Goal: Transaction & Acquisition: Purchase product/service

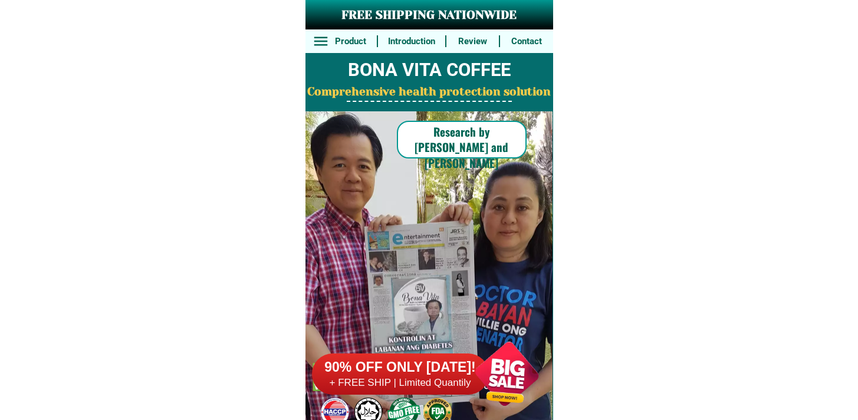
click at [402, 355] on div at bounding box center [400, 374] width 177 height 41
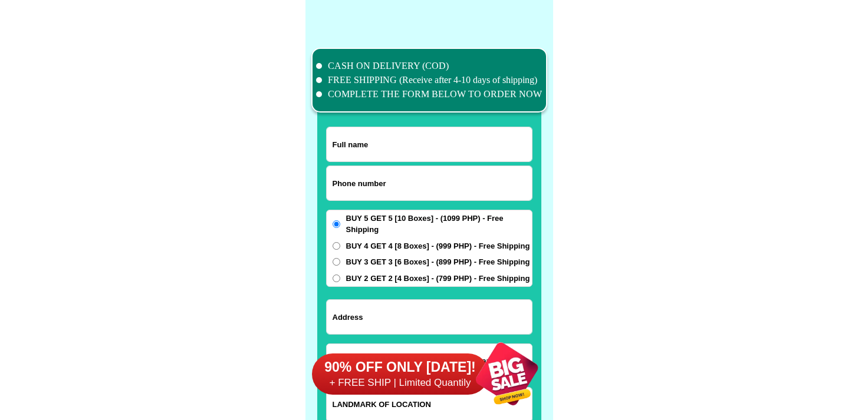
scroll to position [9164, 0]
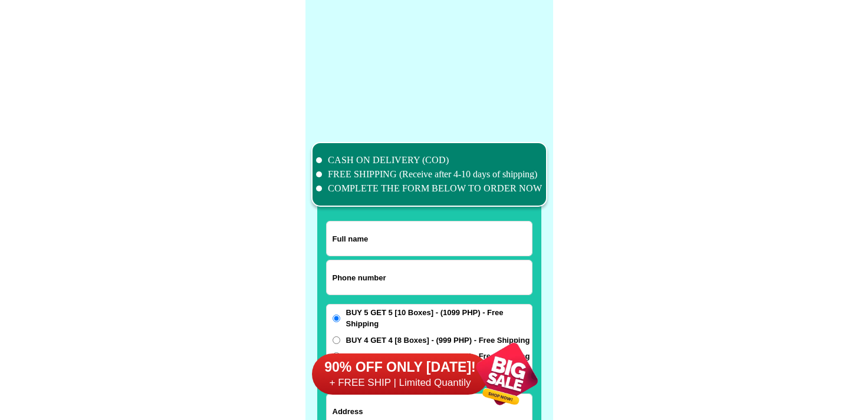
scroll to position [9164, 0]
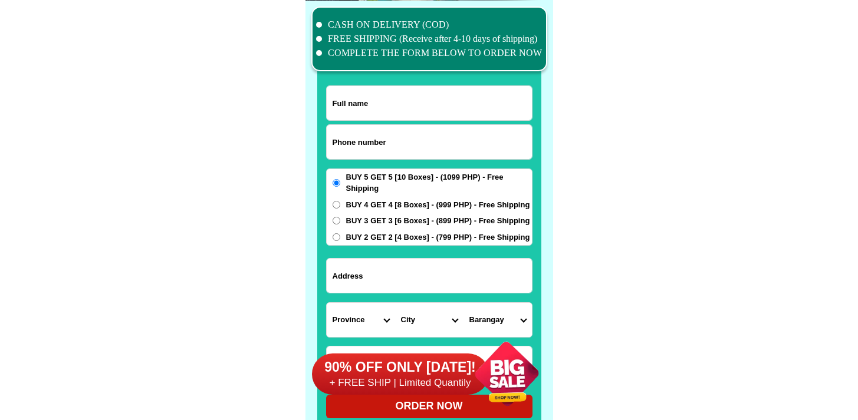
click at [421, 135] on input "Input phone_number" at bounding box center [429, 142] width 205 height 34
paste input "639910655829"
type input "639910655829"
click at [412, 98] on input "Input full_name" at bounding box center [429, 103] width 205 height 34
paste input "[PERSON_NAME]"
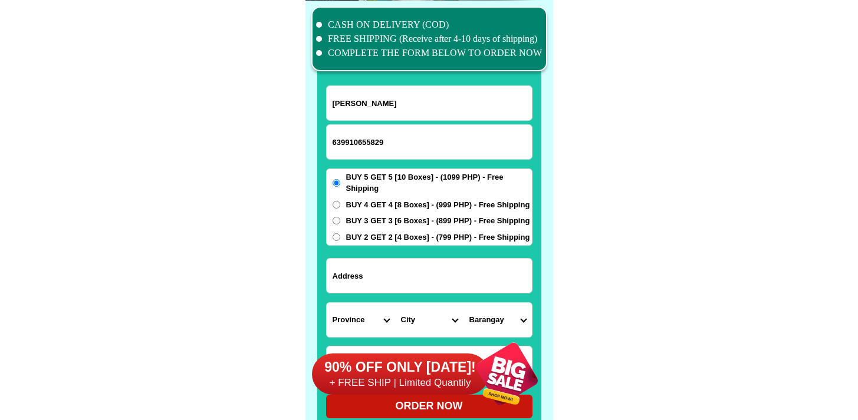
type input "[PERSON_NAME]"
click at [381, 292] on div at bounding box center [429, 275] width 206 height 35
click at [391, 276] on input "Input address" at bounding box center [429, 276] width 205 height 34
paste input "[PERSON_NAME][GEOGRAPHIC_DATA]"
type input "[PERSON_NAME][GEOGRAPHIC_DATA]"
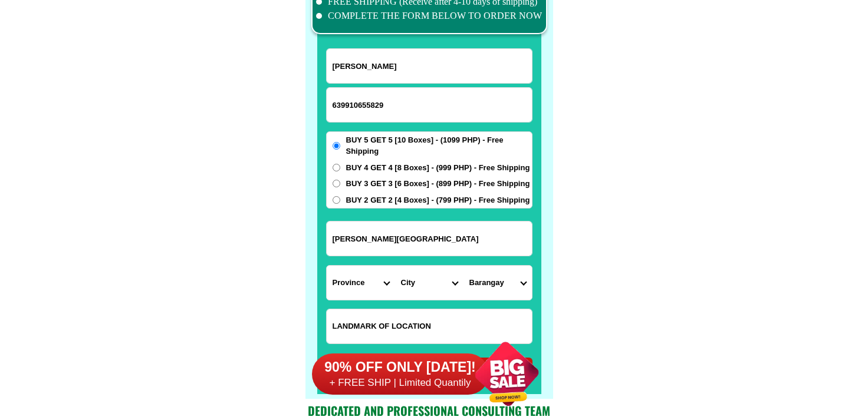
scroll to position [9225, 0]
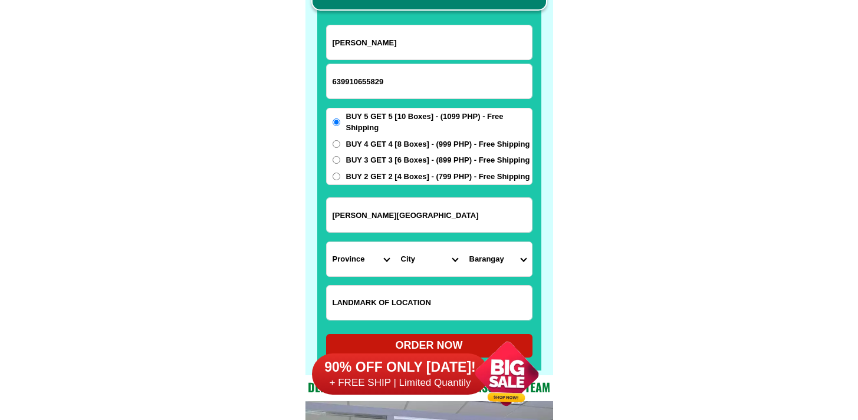
click at [404, 274] on select "City" at bounding box center [429, 259] width 68 height 34
click at [374, 291] on input "Input LANDMARKOFLOCATION" at bounding box center [429, 303] width 205 height 34
paste input "Dits eteary"
type input "Dits eteary"
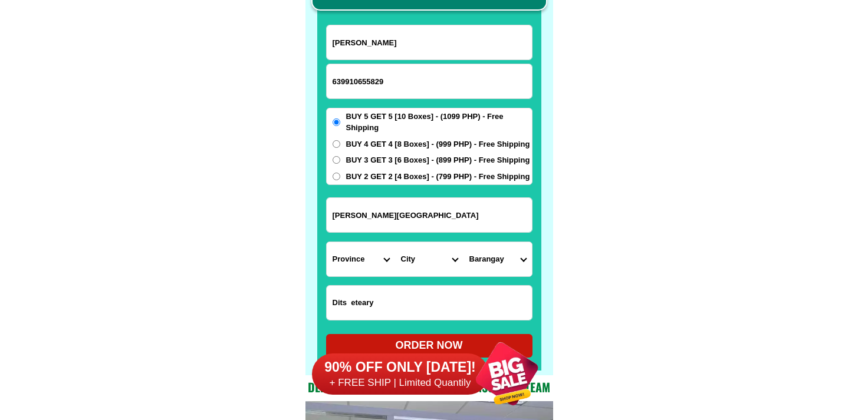
click at [364, 252] on select "Province [GEOGRAPHIC_DATA] [GEOGRAPHIC_DATA][PERSON_NAME][GEOGRAPHIC_DATA][GEOG…" at bounding box center [361, 259] width 68 height 34
select select "63_374"
click at [327, 242] on select "Province [GEOGRAPHIC_DATA] [GEOGRAPHIC_DATA][PERSON_NAME][GEOGRAPHIC_DATA][GEOG…" at bounding box center [361, 259] width 68 height 34
click at [421, 254] on select "City Baao Balatan [PERSON_NAME] Buhi [PERSON_NAME][GEOGRAPHIC_DATA] [GEOGRAPHIC…" at bounding box center [429, 259] width 68 height 34
select select "63_3747401"
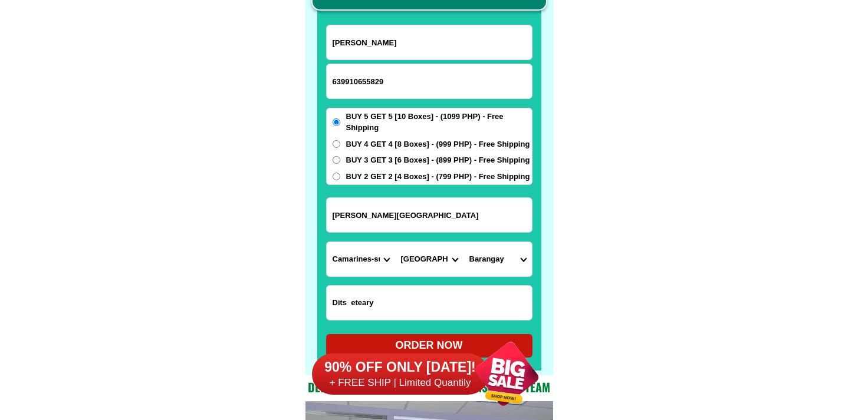
click at [395, 242] on select "City Baao Balatan [PERSON_NAME] Buhi [PERSON_NAME][GEOGRAPHIC_DATA] [GEOGRAPHIC…" at bounding box center [429, 259] width 68 height 34
click at [508, 256] on select "Barangay [PERSON_NAME] Bagumbayan norte Bagumbayan sur Balatas Calauag [GEOGRAP…" at bounding box center [497, 259] width 68 height 34
select select "63_37474011033"
click at [463, 242] on select "Barangay [PERSON_NAME] Bagumbayan norte Bagumbayan sur Balatas Calauag [GEOGRAP…" at bounding box center [497, 259] width 68 height 34
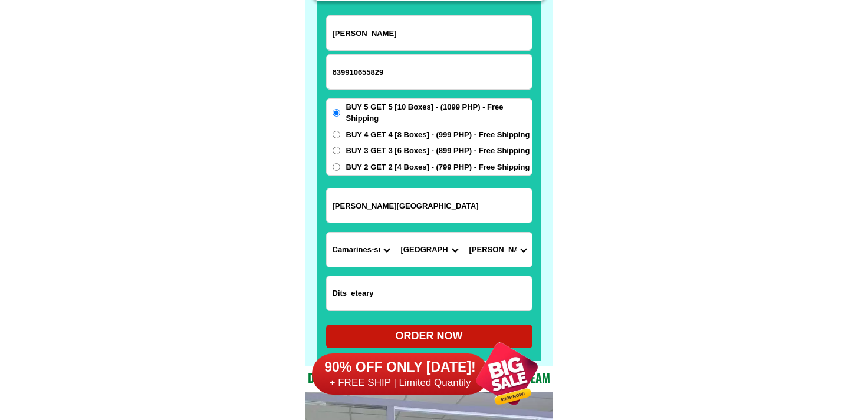
scroll to position [9255, 0]
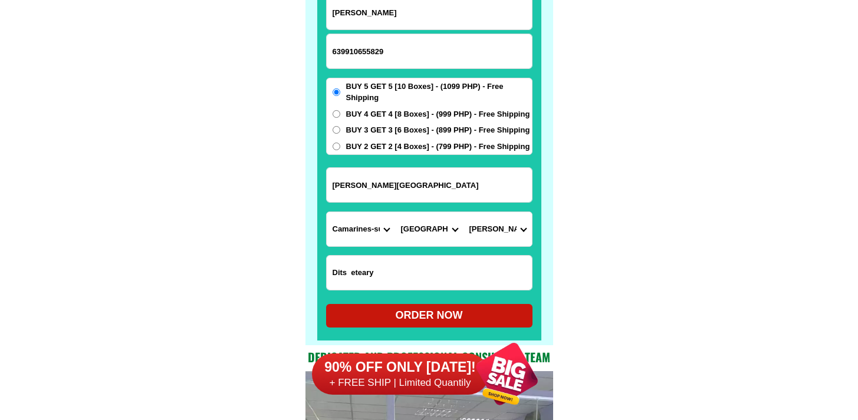
click at [449, 318] on div "ORDER NOW" at bounding box center [429, 316] width 206 height 16
type input "Dits eteary"
radio input "true"
